Goal: Information Seeking & Learning: Learn about a topic

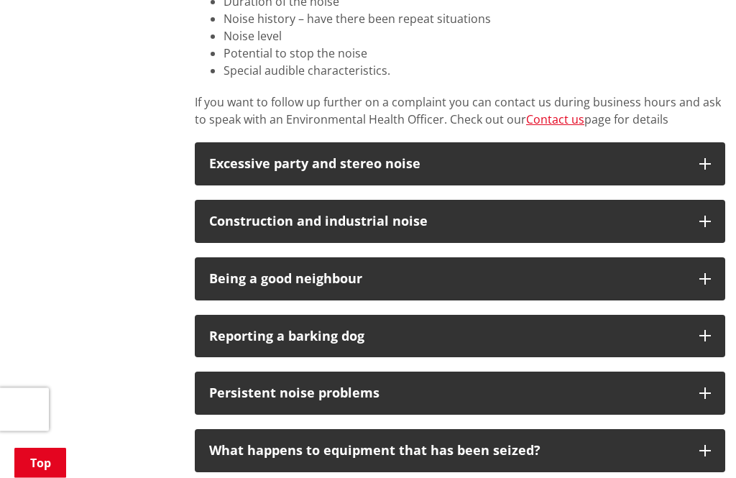
scroll to position [894, 0]
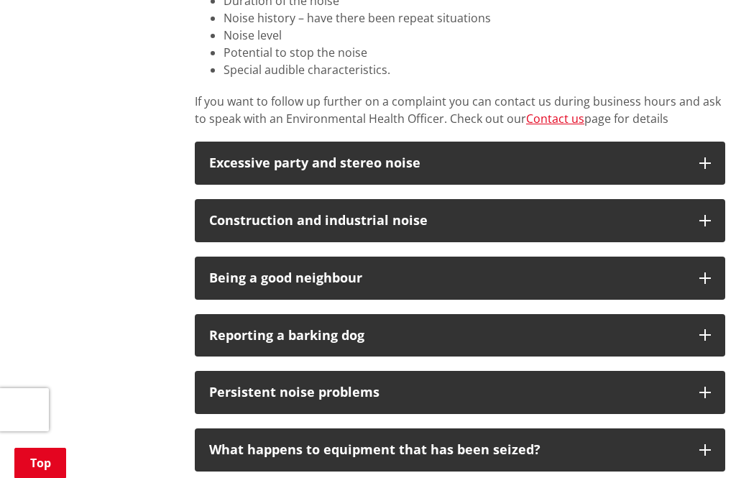
click at [687, 213] on button "Construction and industrial noise" at bounding box center [460, 220] width 530 height 43
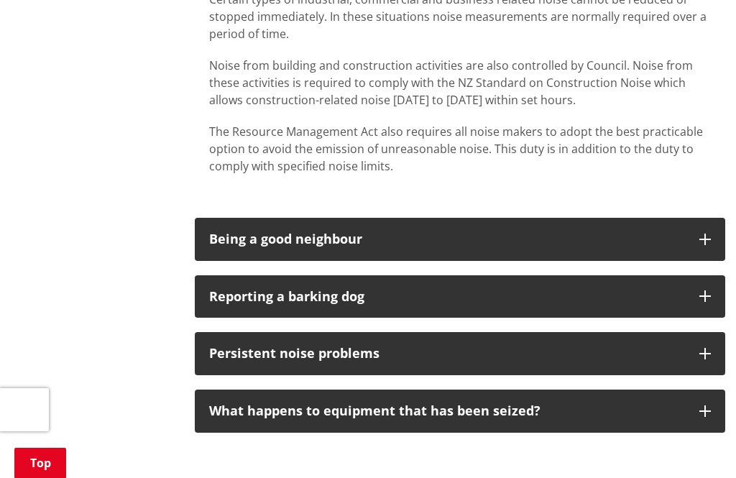
scroll to position [1160, 0]
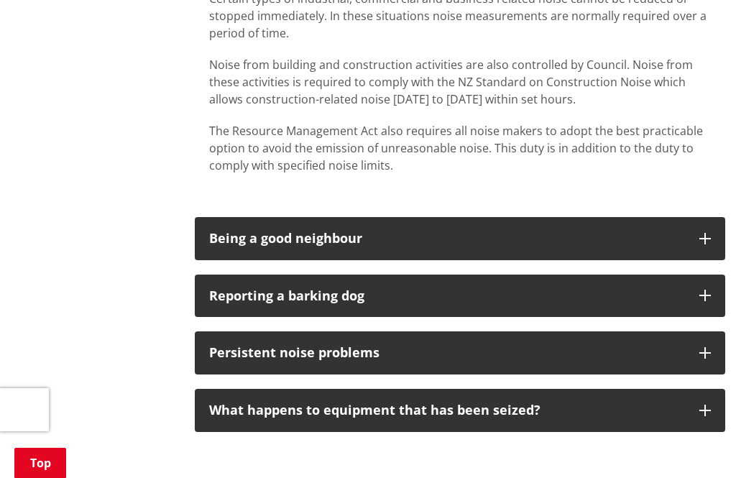
click at [624, 231] on div "Being a good neighbour" at bounding box center [447, 238] width 476 height 14
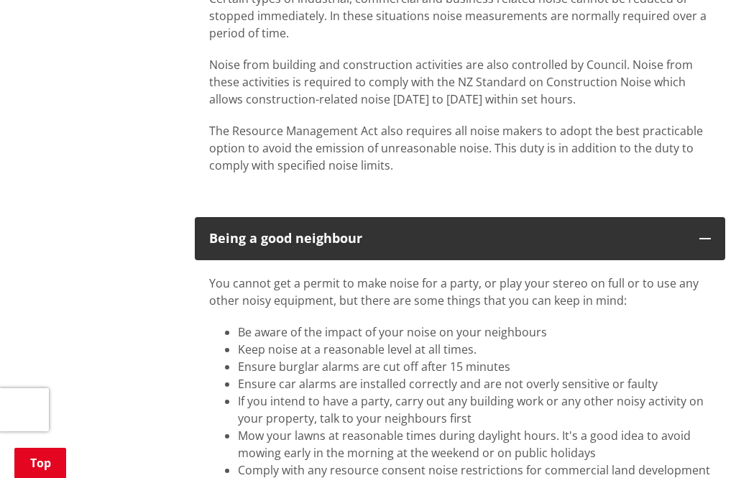
click at [614, 237] on div "Being a good neighbour" at bounding box center [447, 238] width 476 height 14
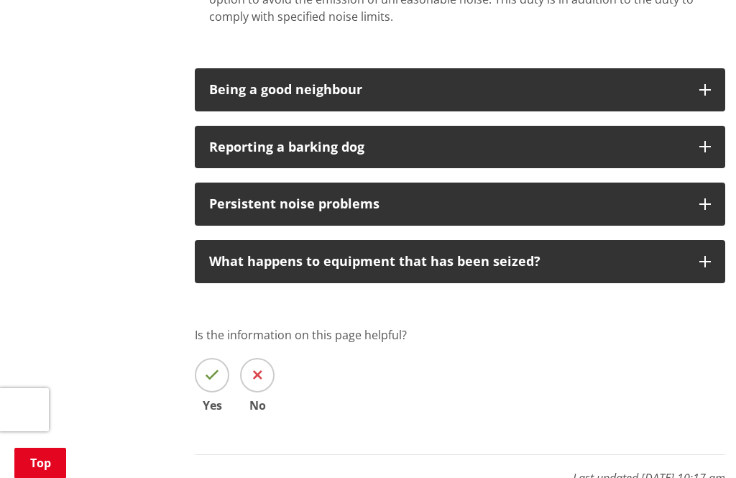
scroll to position [1314, 0]
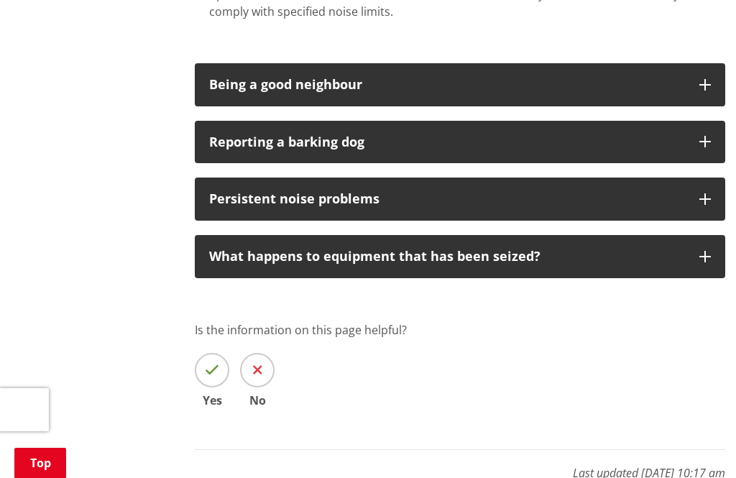
click at [666, 188] on button "Persistent noise problems" at bounding box center [460, 198] width 530 height 43
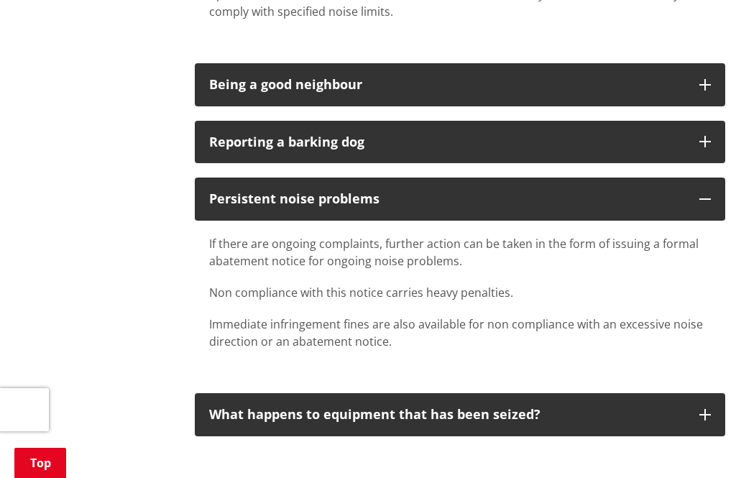
click at [652, 199] on p "Persistent noise problems" at bounding box center [447, 199] width 476 height 14
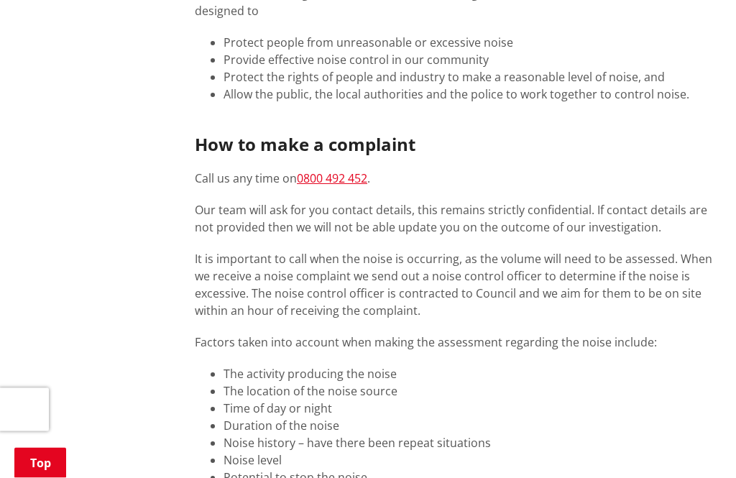
scroll to position [486, 0]
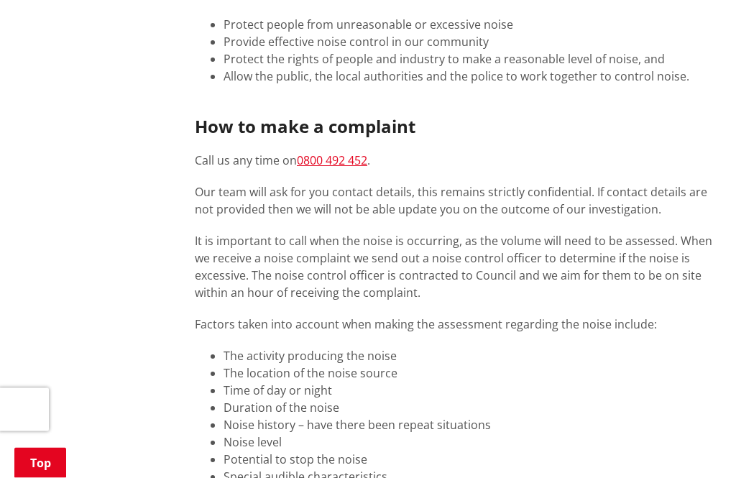
click at [354, 154] on link "0800 492 452" at bounding box center [332, 161] width 70 height 16
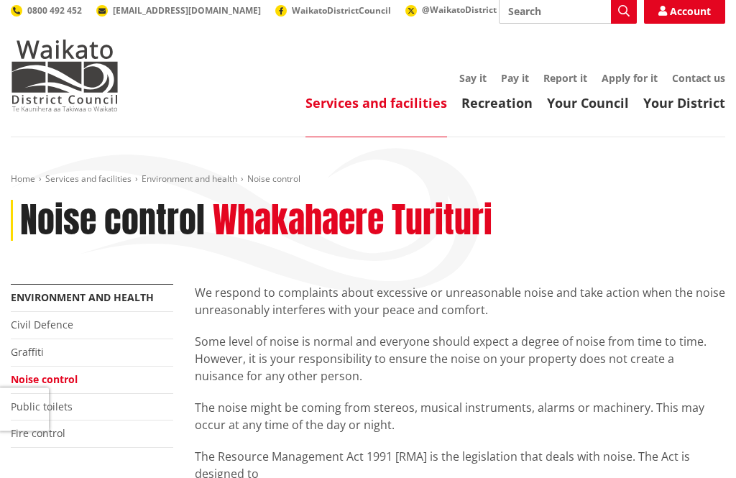
scroll to position [0, 0]
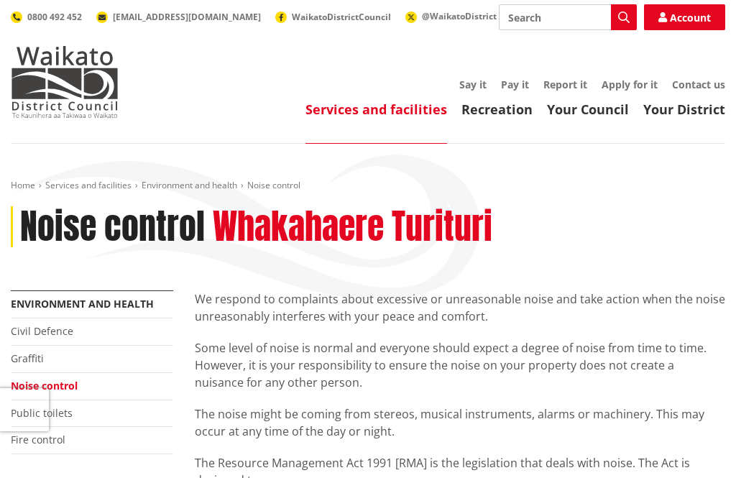
click at [575, 275] on div "Home Services and facilities Environment and health Noise control Noise control…" at bounding box center [368, 235] width 736 height 111
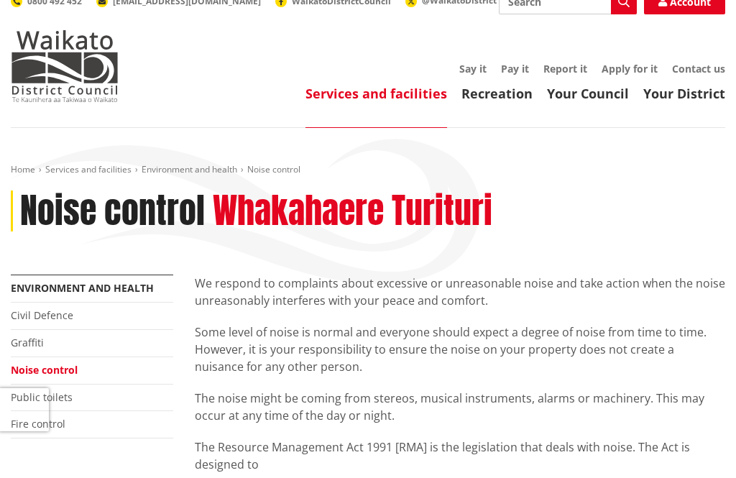
scroll to position [17, 0]
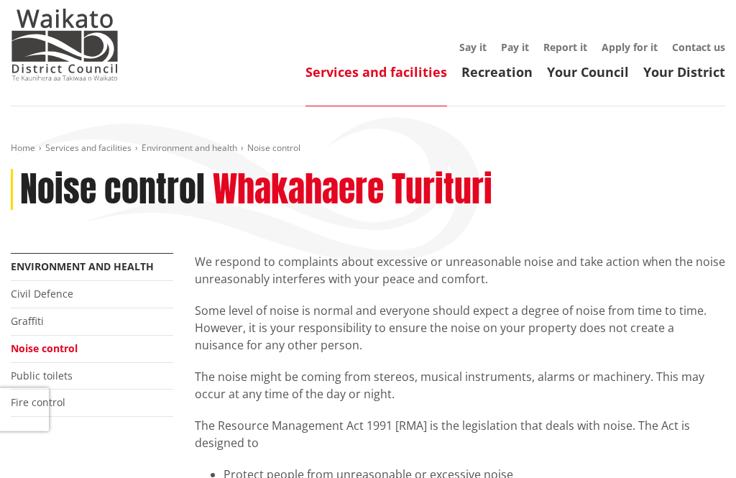
scroll to position [47, 0]
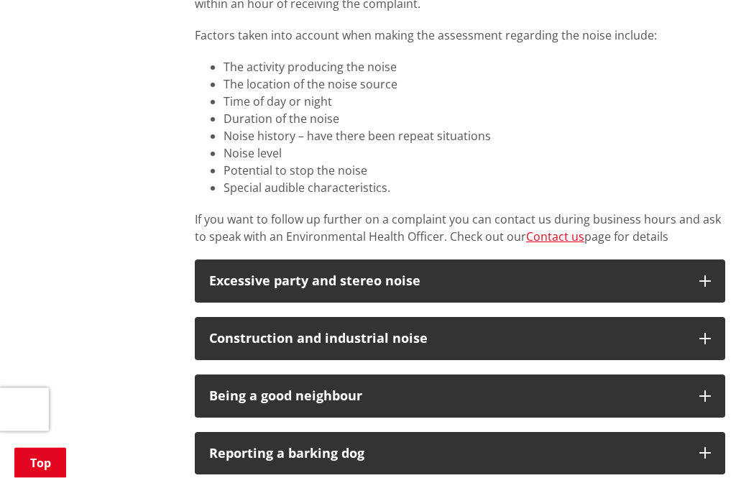
scroll to position [777, 0]
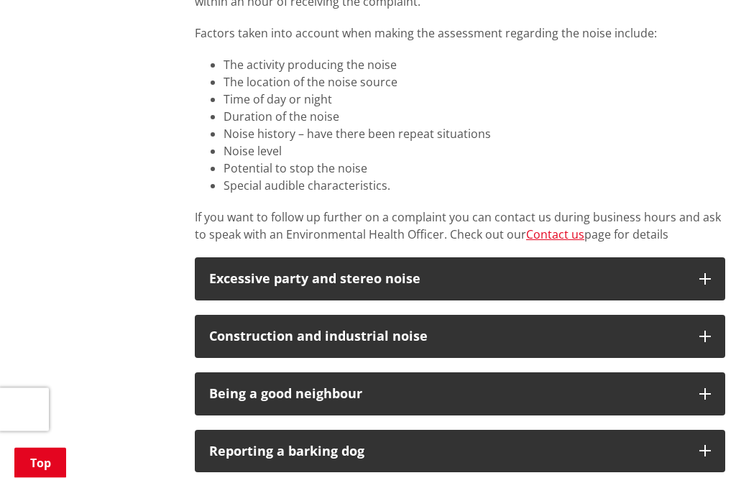
click at [703, 332] on icon "button" at bounding box center [704, 336] width 11 height 11
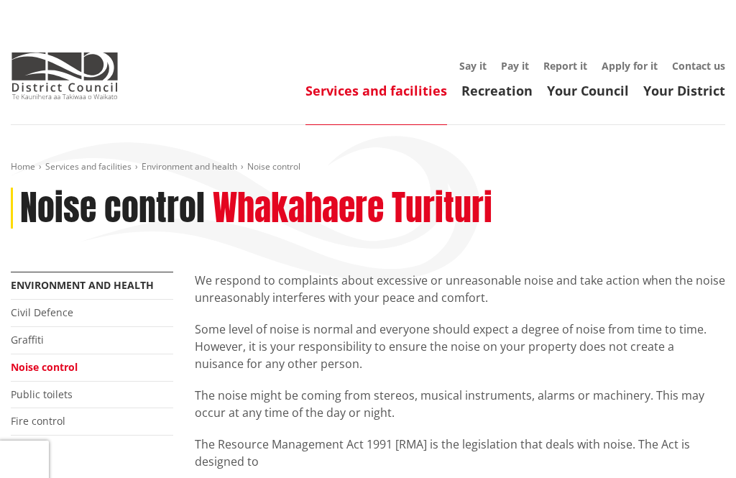
scroll to position [0, 0]
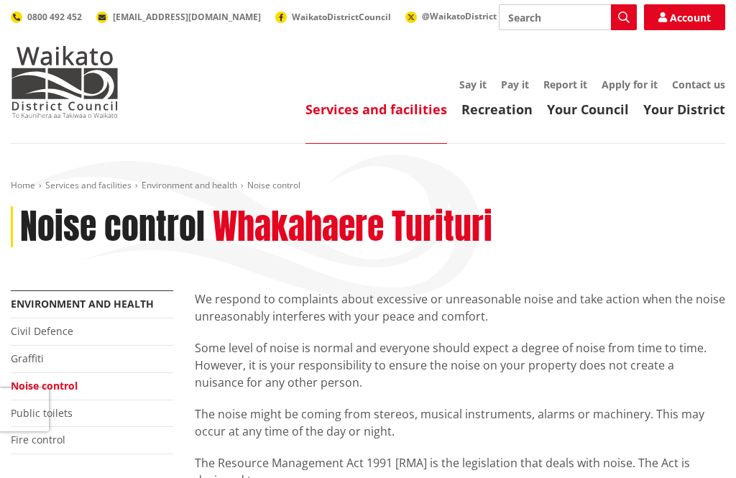
click at [560, 18] on input "Search" at bounding box center [568, 17] width 138 height 26
type input "Construction noise"
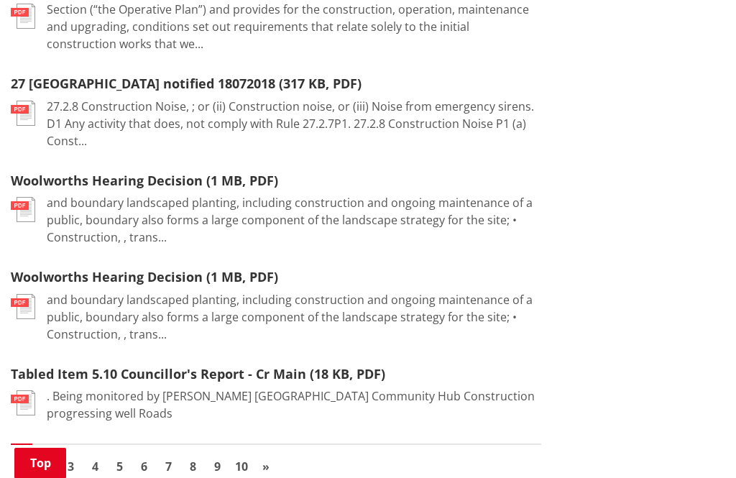
scroll to position [2094, 0]
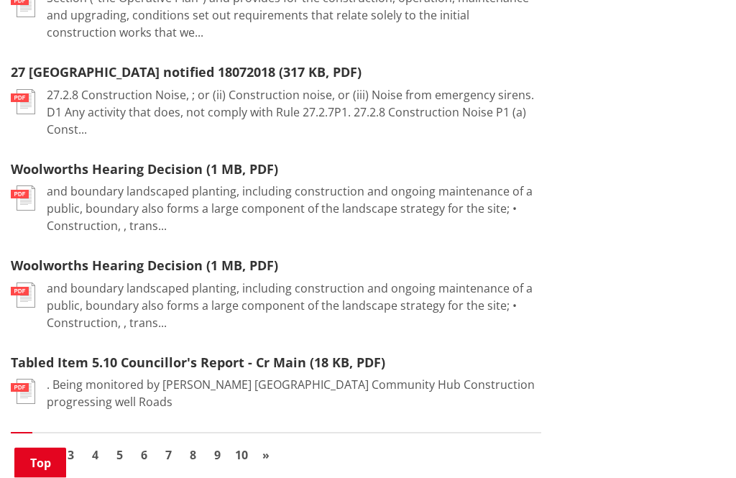
click at [50, 445] on link "2" at bounding box center [46, 456] width 22 height 22
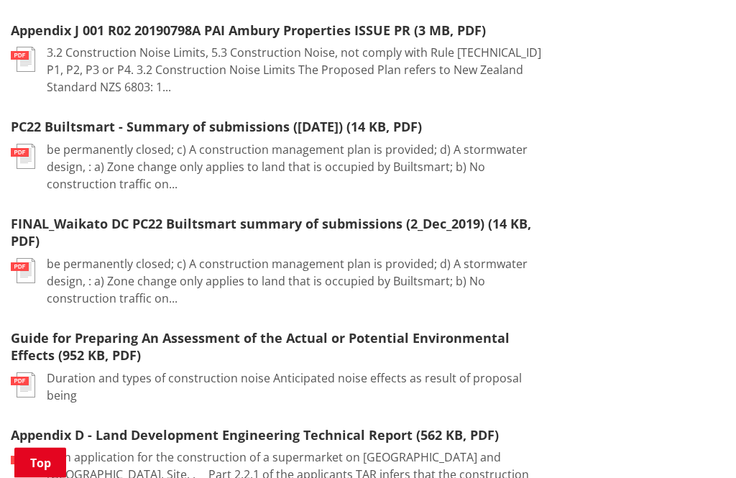
scroll to position [1732, 0]
